Goal: Transaction & Acquisition: Purchase product/service

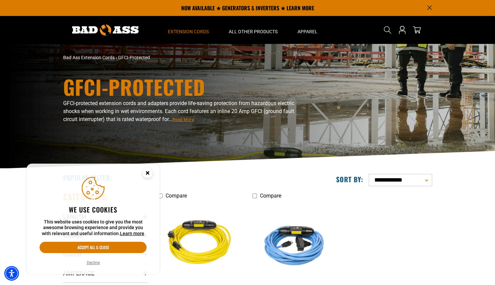
click at [204, 232] on img at bounding box center [199, 243] width 93 height 85
